Goal: Task Accomplishment & Management: Use online tool/utility

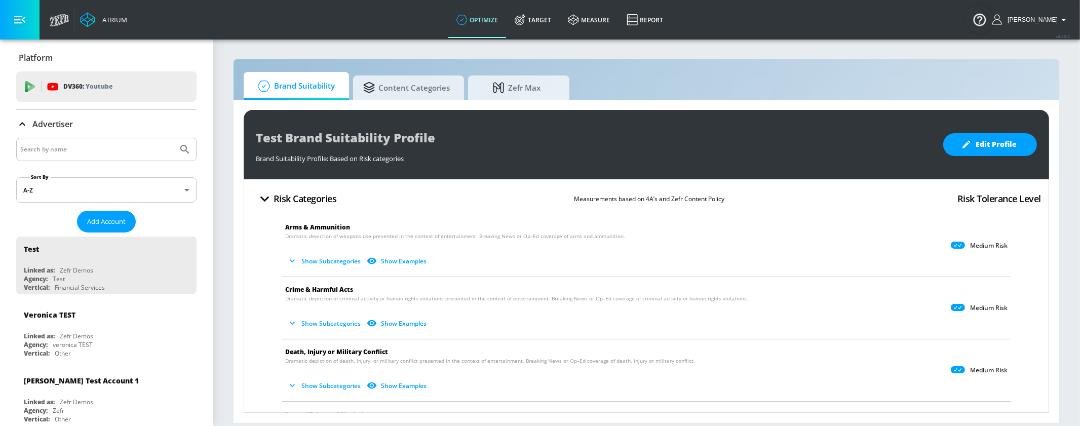
click at [93, 154] on input "Search by name" at bounding box center [97, 149] width 154 height 13
type input "bel brands"
click at [179, 143] on icon "Submit Search" at bounding box center [185, 149] width 12 height 12
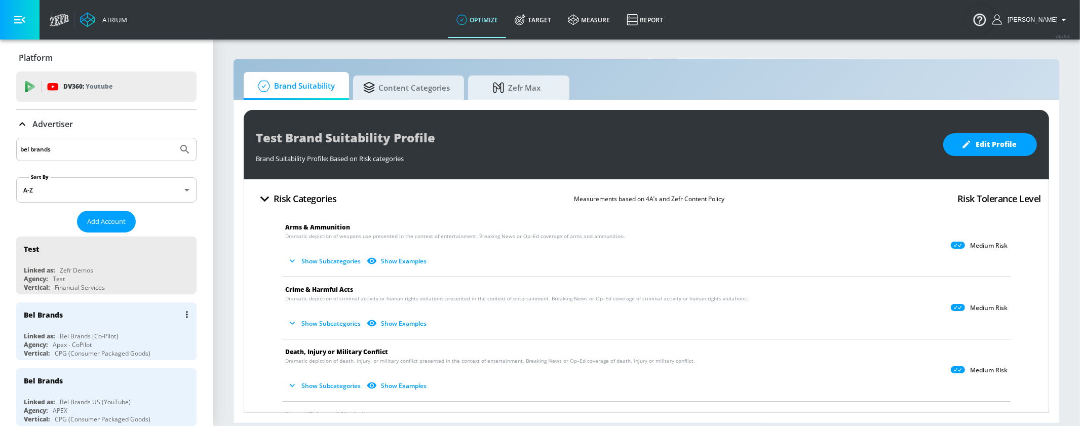
click at [129, 345] on div "Agency: Apex - CoPilot" at bounding box center [109, 345] width 170 height 9
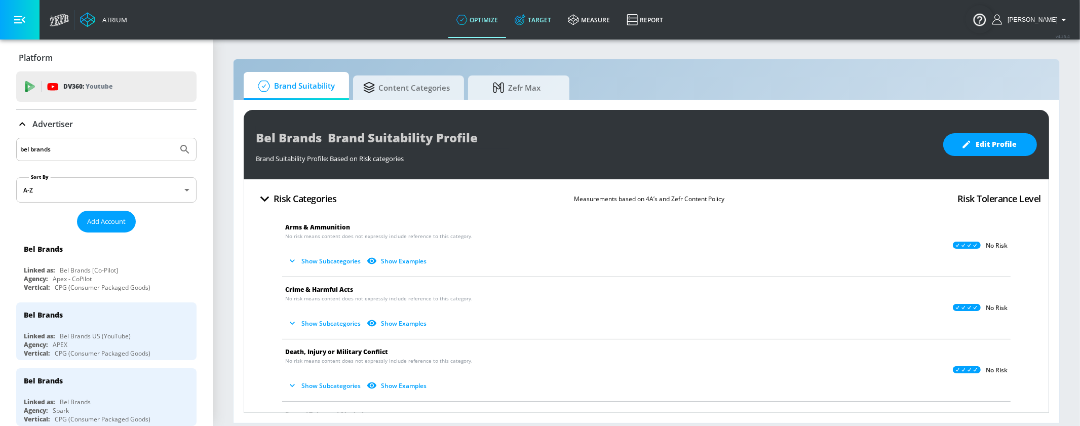
click at [559, 23] on link "Target" at bounding box center [533, 20] width 53 height 36
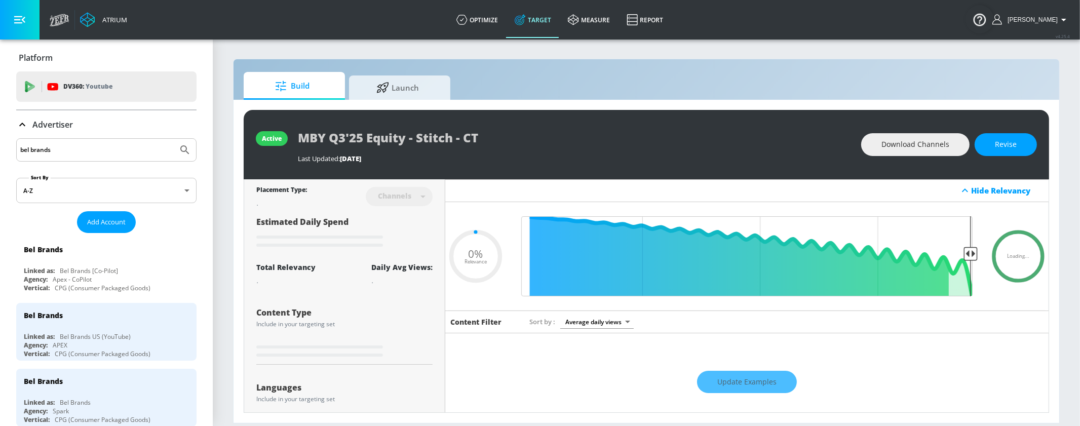
type input "0.05"
click at [401, 82] on span "Launch" at bounding box center [397, 86] width 77 height 24
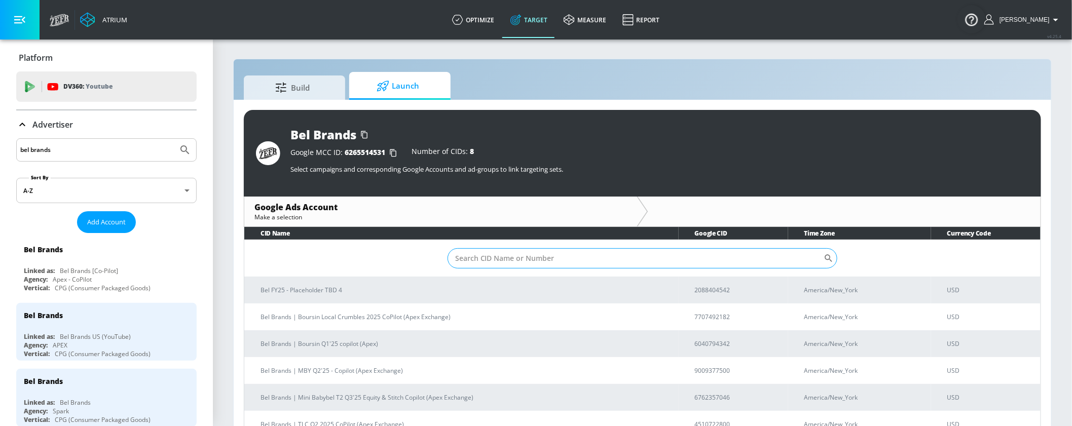
click at [489, 265] on input "Sort By" at bounding box center [635, 258] width 377 height 20
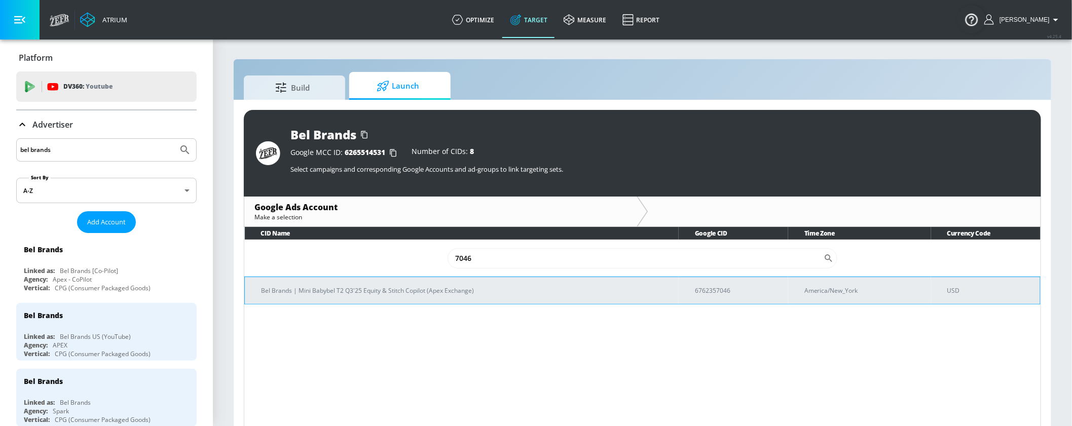
type input "7046"
click at [443, 292] on p "Bel Brands | Mini Babybel T2 Q3'25 Equity & Stitch Copilot (Apex Exchange)" at bounding box center [465, 290] width 409 height 11
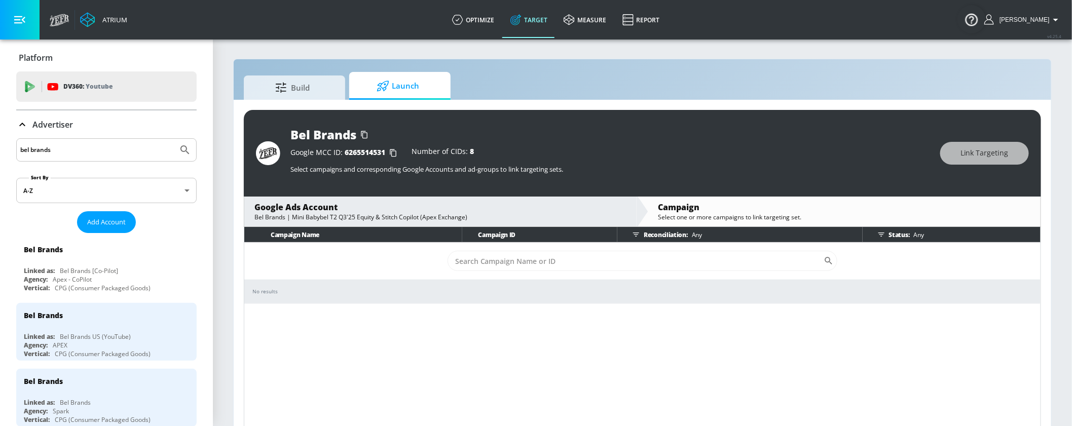
click at [147, 151] on input "bel brands" at bounding box center [97, 149] width 154 height 13
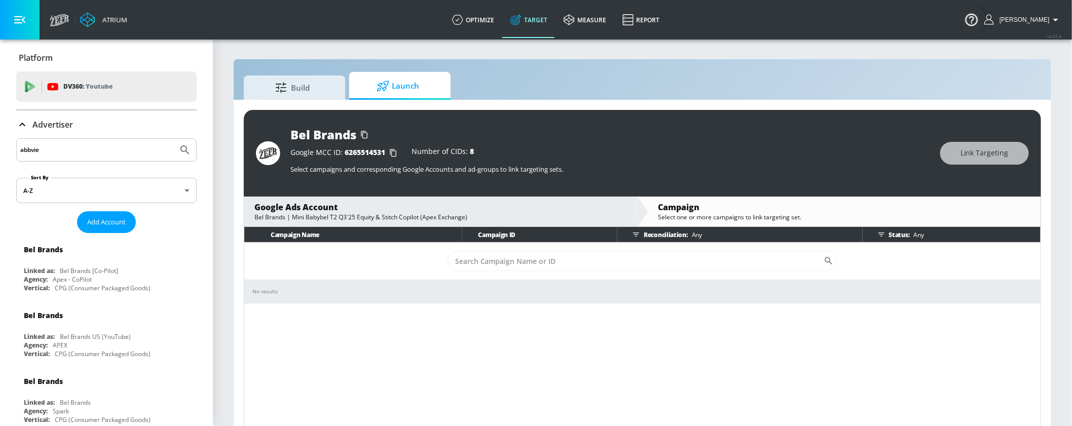
type input "abbvie"
click at [179, 144] on icon "Submit Search" at bounding box center [185, 150] width 12 height 12
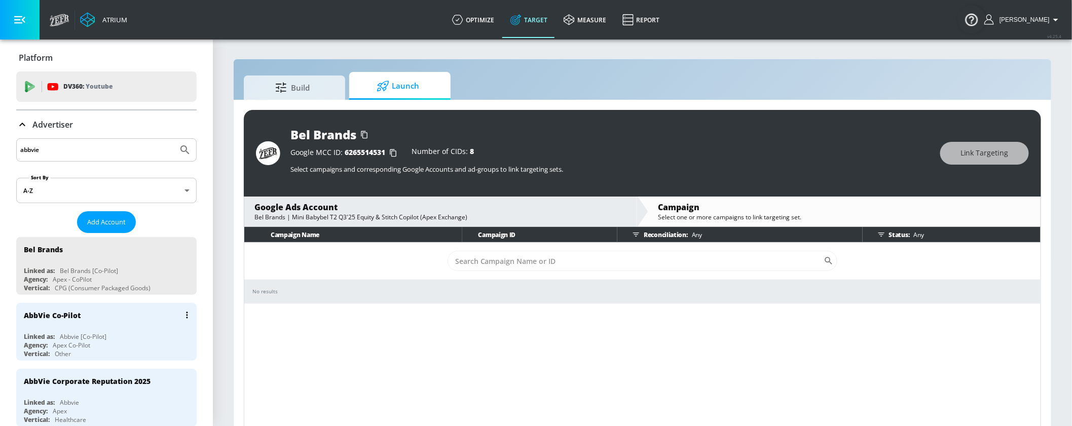
click at [125, 334] on div "Linked as: Abbvie [Co-Pilot]" at bounding box center [109, 336] width 170 height 9
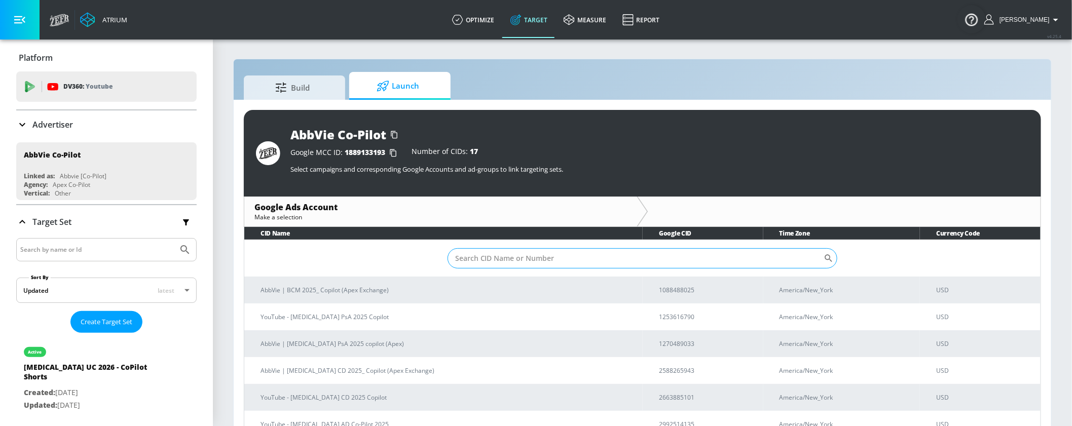
click at [500, 263] on input "Sort By" at bounding box center [635, 258] width 377 height 20
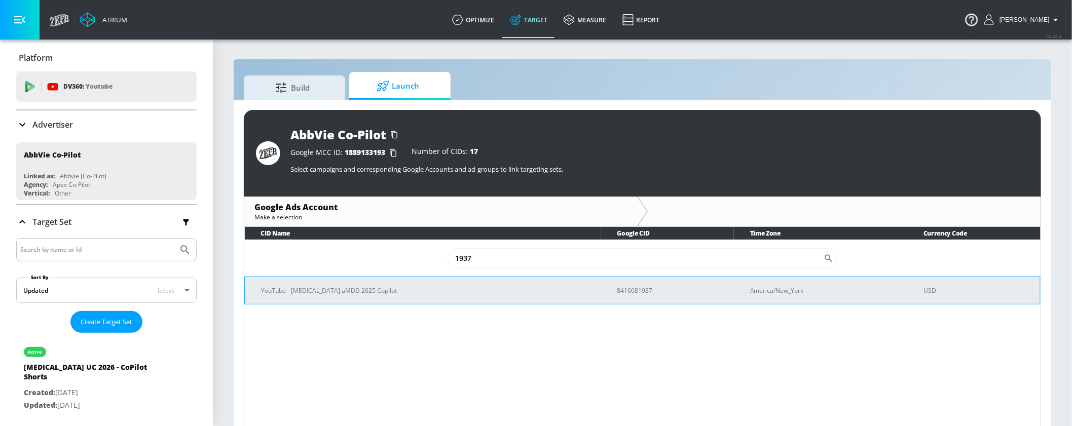
type input "1937"
click at [324, 283] on td "YouTube - [MEDICAL_DATA] aMDD 2025 Copilot" at bounding box center [423, 290] width 356 height 27
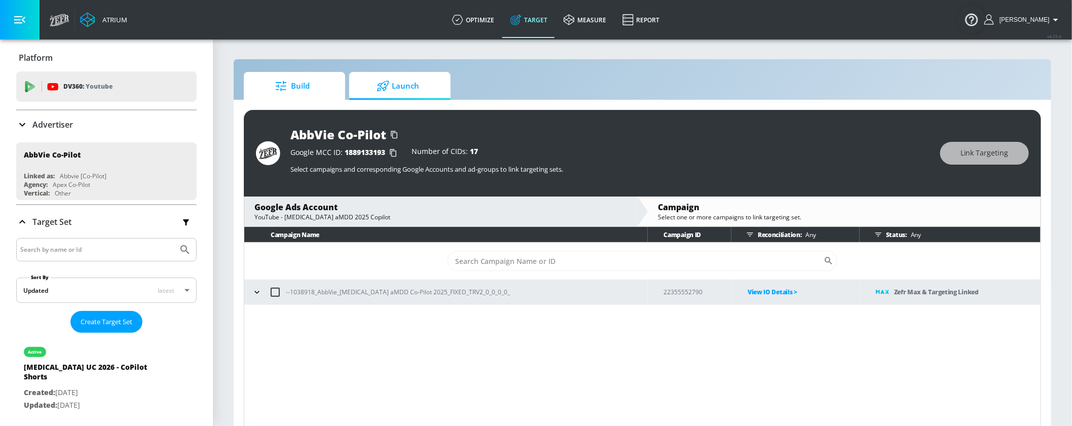
click at [332, 93] on link "Build" at bounding box center [294, 86] width 101 height 28
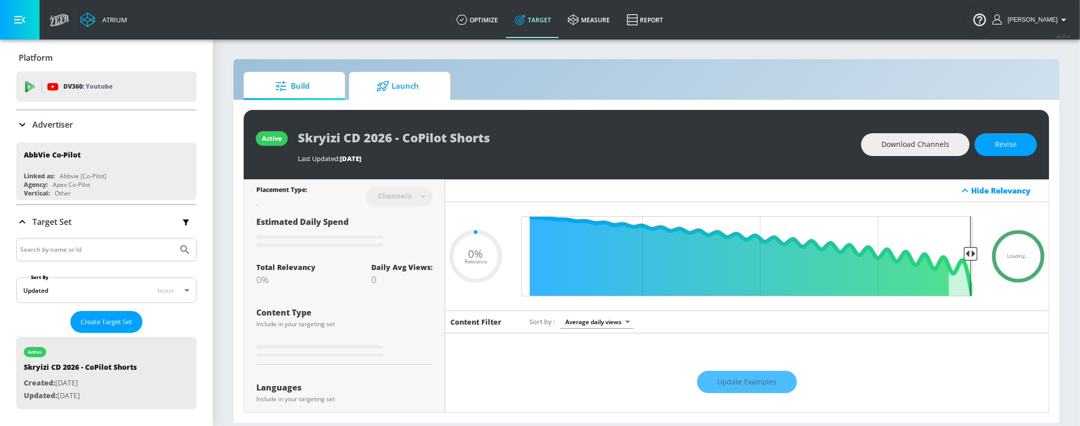
type input "0.05"
click at [396, 91] on span "Launch" at bounding box center [397, 86] width 77 height 24
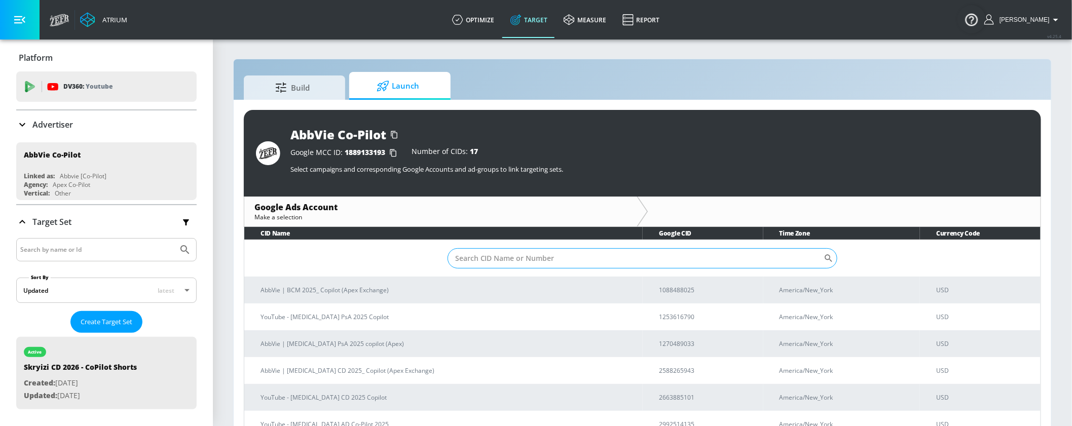
click at [543, 261] on input "Sort By" at bounding box center [635, 258] width 377 height 20
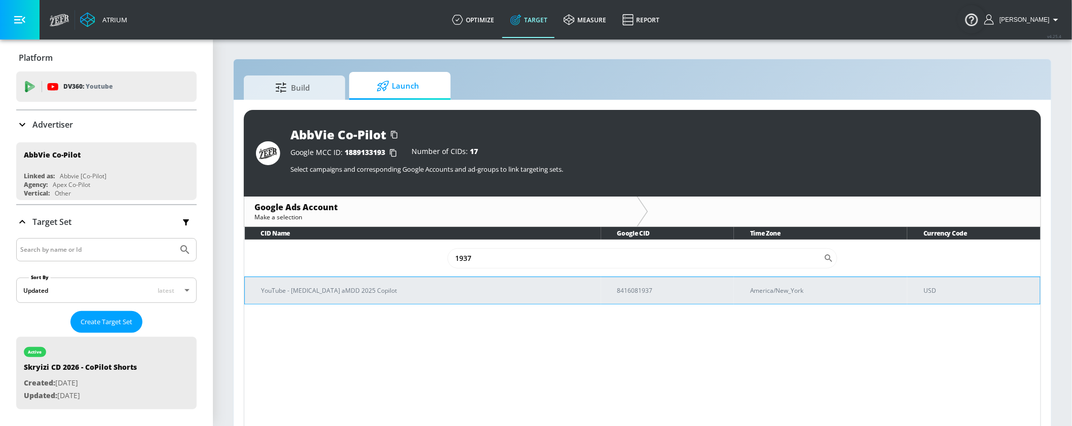
type input "1937"
click at [446, 288] on p "YouTube - [MEDICAL_DATA] aMDD 2025 Copilot" at bounding box center [427, 290] width 332 height 11
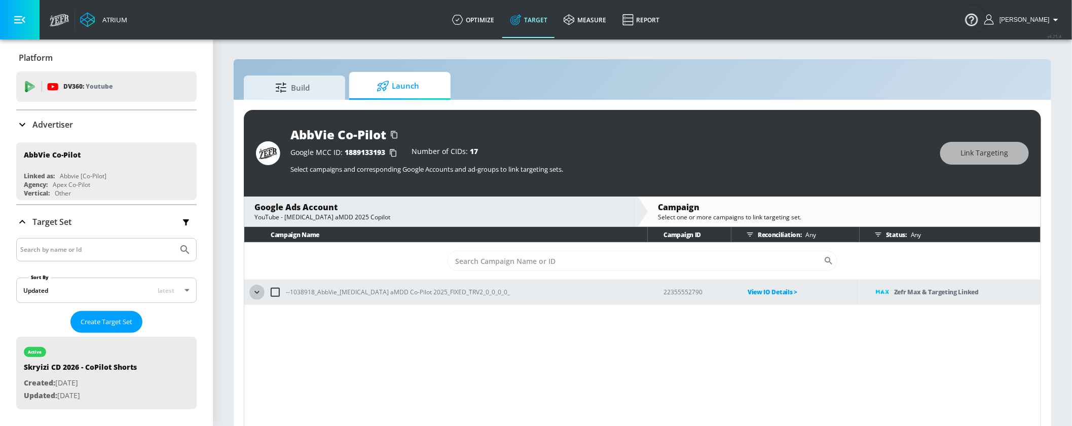
click at [263, 293] on button "button" at bounding box center [256, 292] width 15 height 15
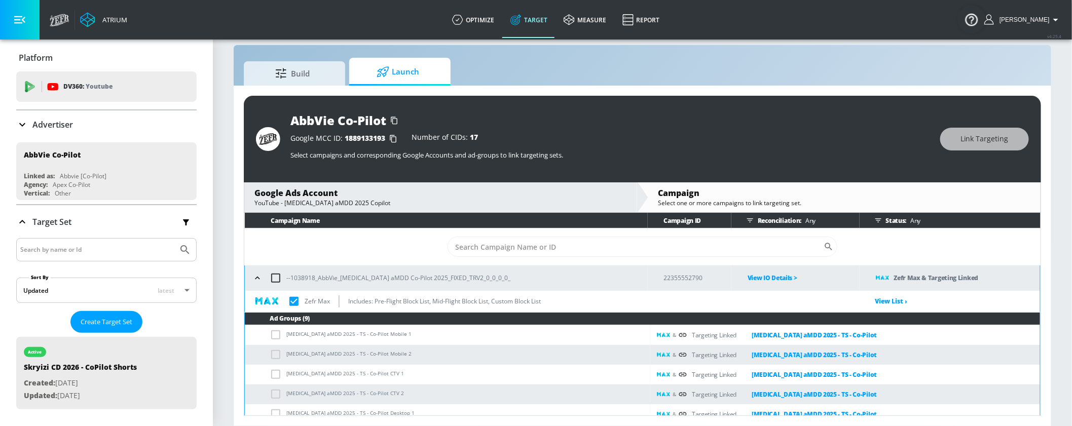
click at [259, 278] on icon "button" at bounding box center [257, 278] width 5 height 3
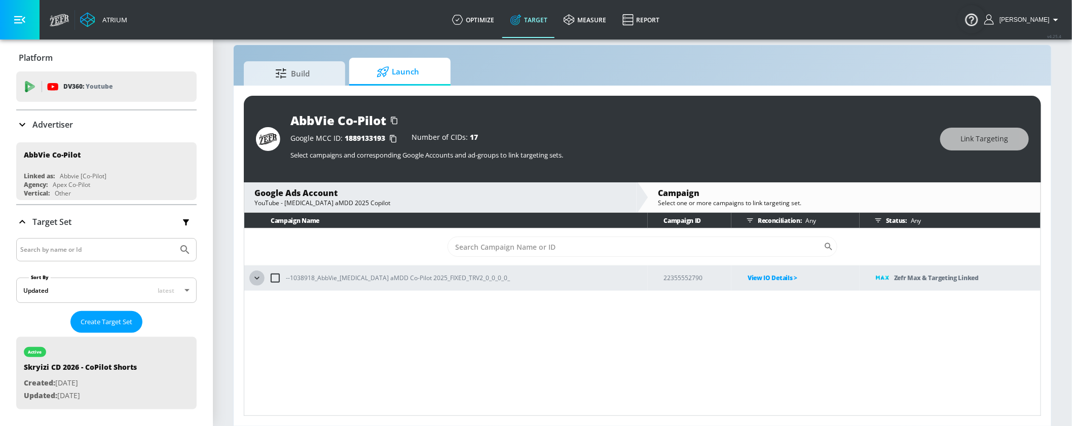
click at [260, 276] on icon "button" at bounding box center [257, 278] width 10 height 10
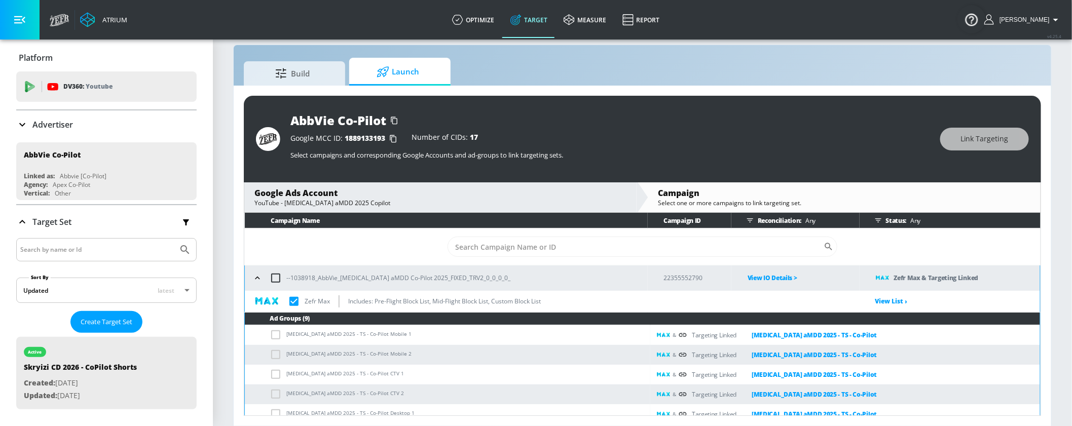
click at [260, 277] on icon "button" at bounding box center [257, 278] width 10 height 10
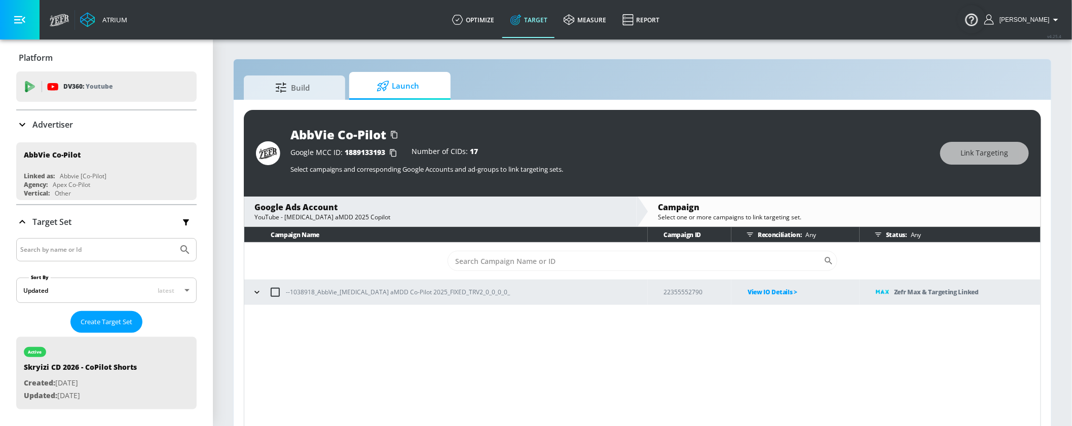
click at [56, 125] on p "Advertiser" at bounding box center [52, 124] width 41 height 11
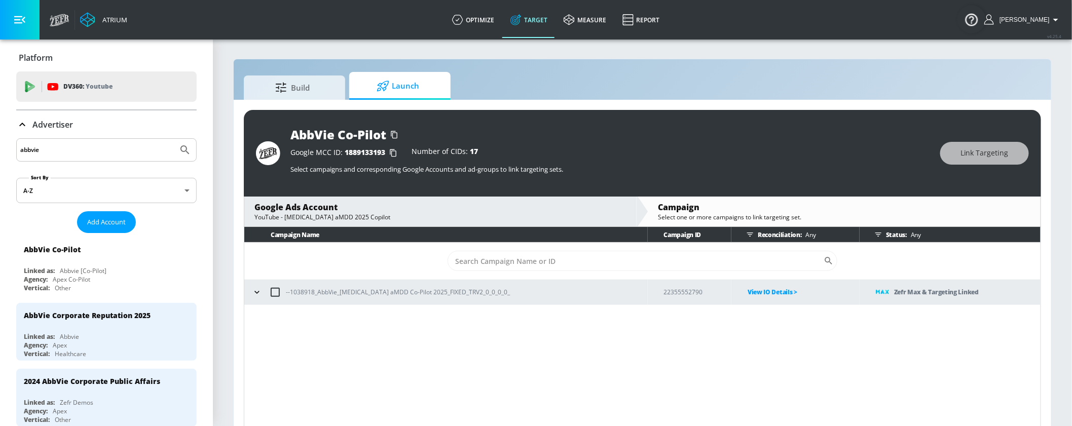
click at [55, 151] on input "abbvie" at bounding box center [97, 149] width 154 height 13
click at [55, 150] on input "abbvie" at bounding box center [97, 149] width 154 height 13
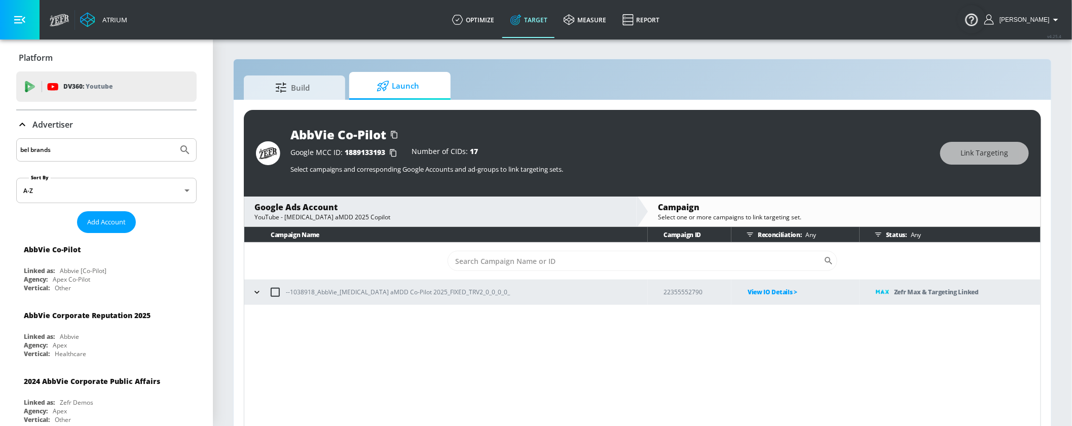
type input "bel brands"
click at [174, 151] on button "Submit Search" at bounding box center [185, 150] width 22 height 22
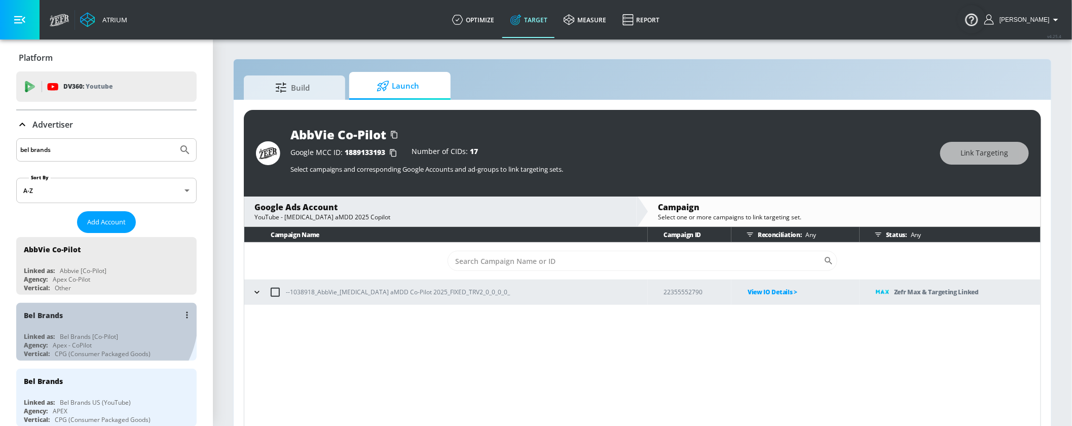
click at [100, 318] on div "Bel Brands" at bounding box center [109, 315] width 170 height 24
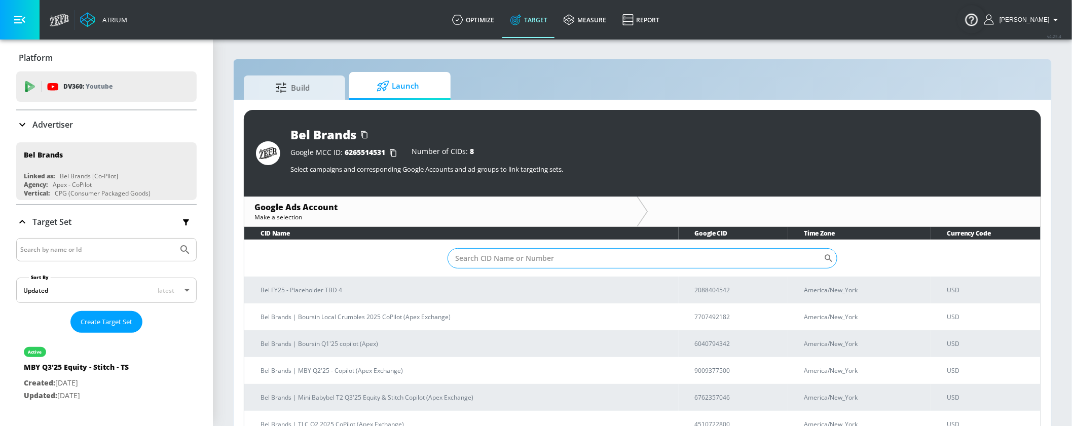
click at [612, 258] on input "Sort By" at bounding box center [635, 258] width 377 height 20
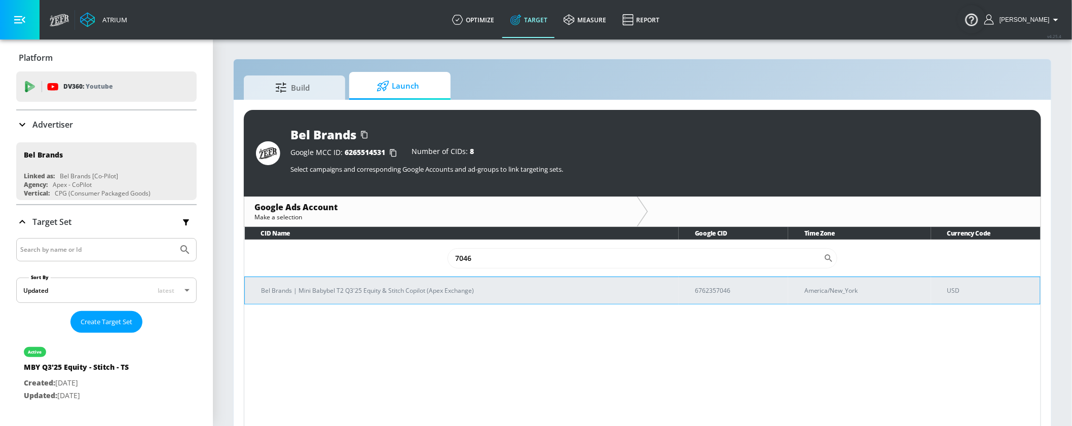
type input "7046"
click at [475, 291] on p "Bel Brands | Mini Babybel T2 Q3'25 Equity & Stitch Copilot (Apex Exchange)" at bounding box center [465, 290] width 409 height 11
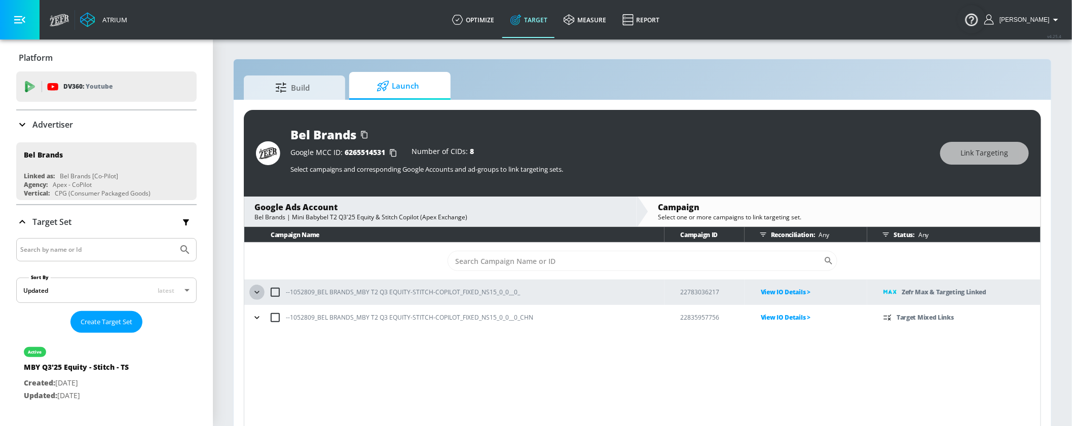
click at [253, 295] on icon "button" at bounding box center [257, 292] width 10 height 10
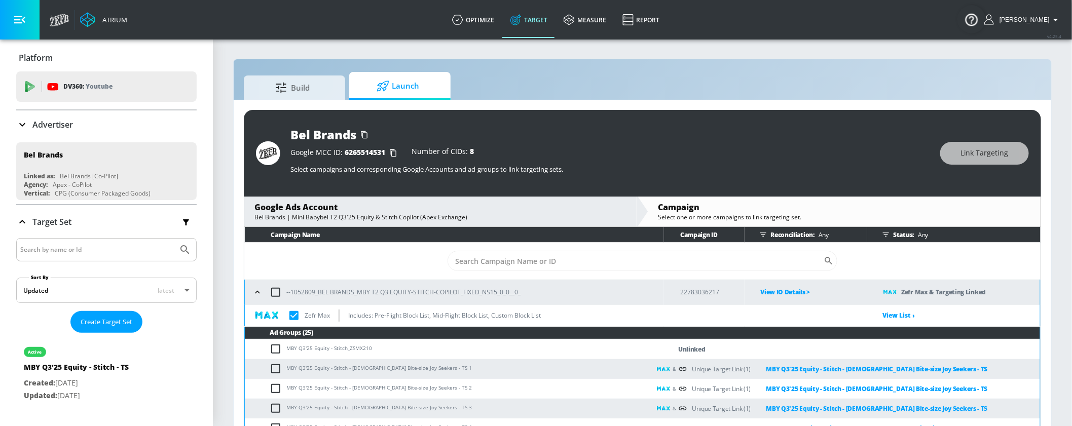
click at [256, 295] on icon "button" at bounding box center [257, 292] width 10 height 10
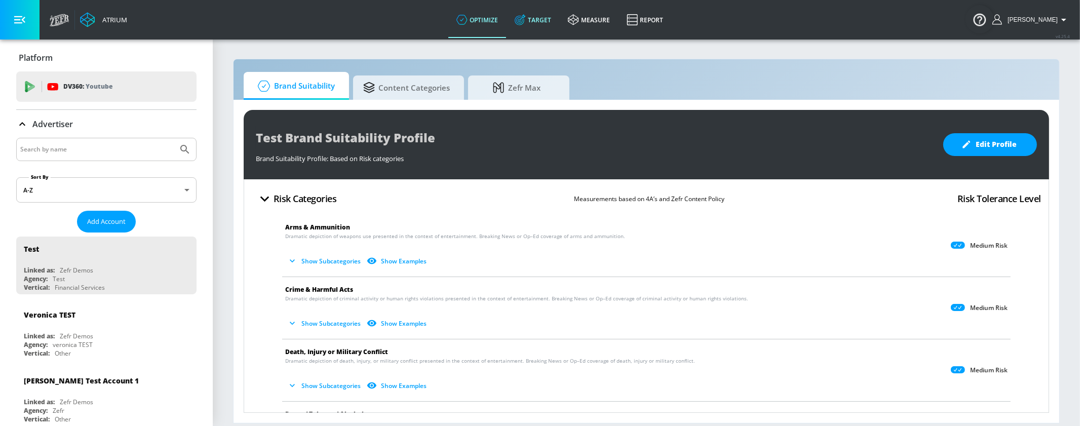
click at [538, 13] on link "Target" at bounding box center [533, 20] width 53 height 36
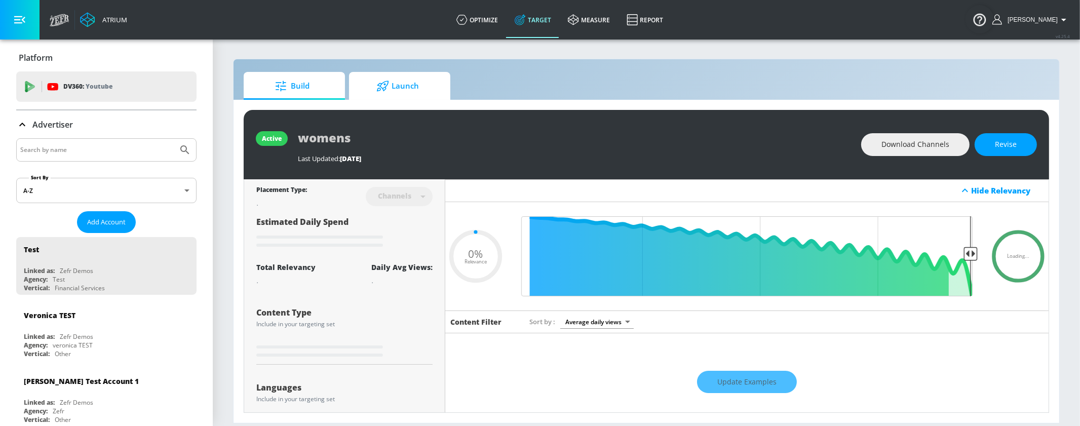
type input "0.05"
click at [401, 80] on span "Launch" at bounding box center [397, 86] width 77 height 24
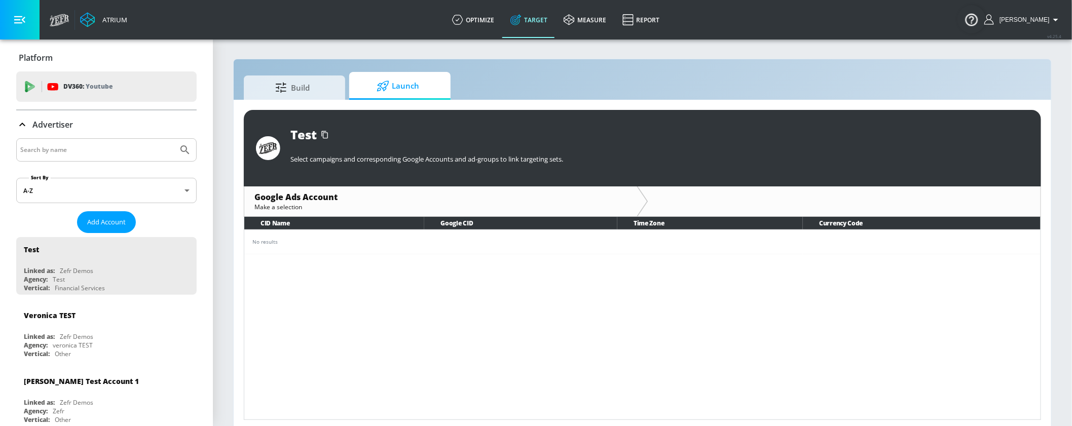
click at [112, 142] on div at bounding box center [106, 149] width 180 height 23
click at [107, 149] on input "Search by name" at bounding box center [97, 149] width 154 height 13
type input "abbvie"
click at [179, 146] on icon "Submit Search" at bounding box center [185, 150] width 12 height 12
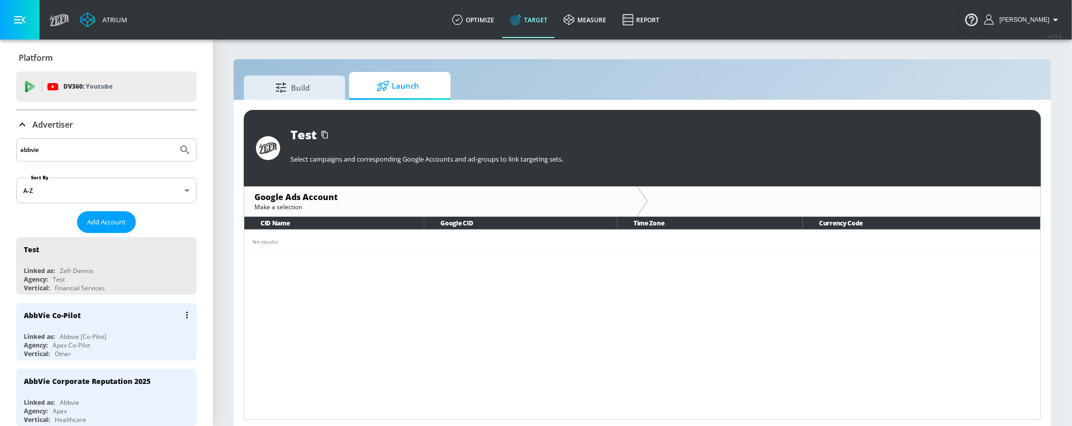
click at [72, 317] on div "AbbVie Co-Pilot" at bounding box center [52, 316] width 57 height 10
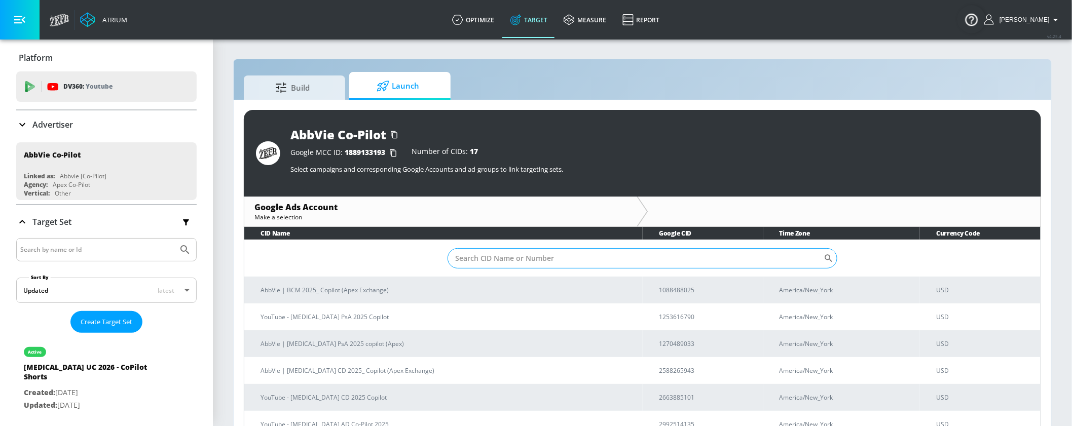
click at [486, 253] on input "Sort By" at bounding box center [635, 258] width 377 height 20
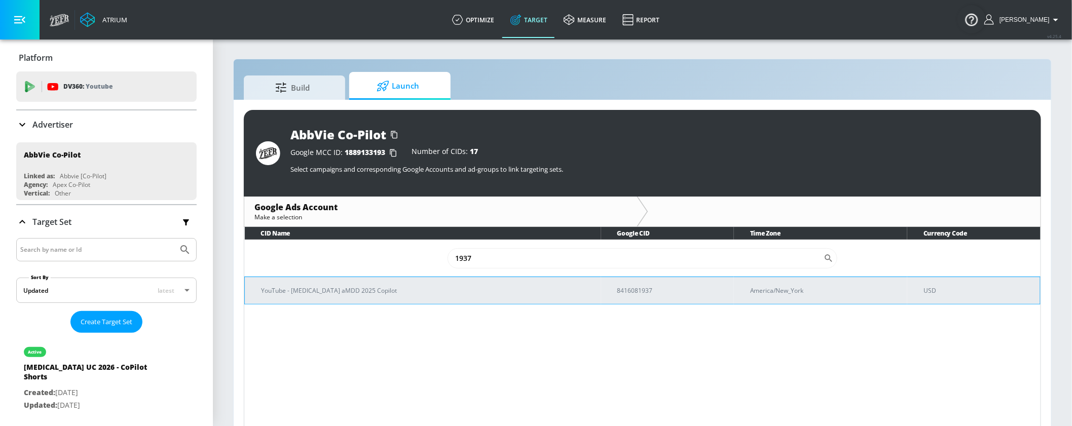
type input "1937"
click at [360, 285] on p "YouTube - [MEDICAL_DATA] aMDD 2025 Copilot" at bounding box center [427, 290] width 332 height 11
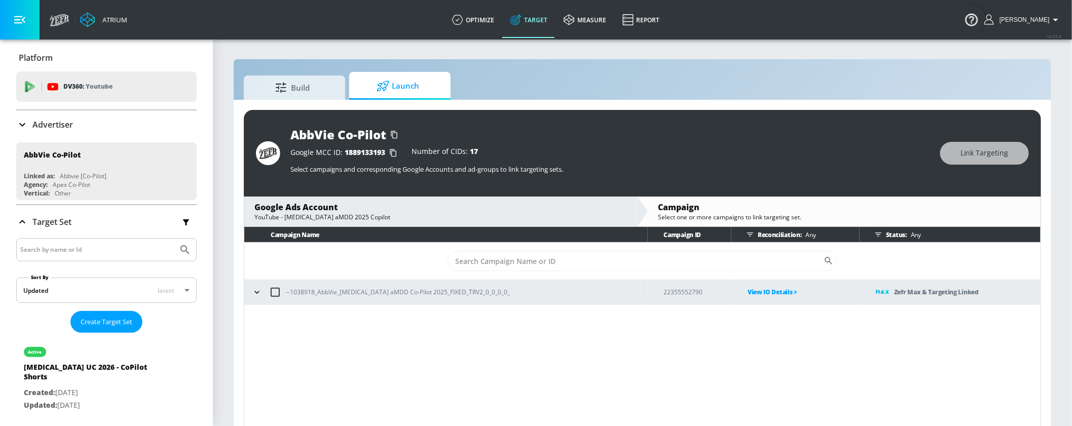
click at [260, 291] on icon "button" at bounding box center [257, 292] width 10 height 10
